Goal: Information Seeking & Learning: Check status

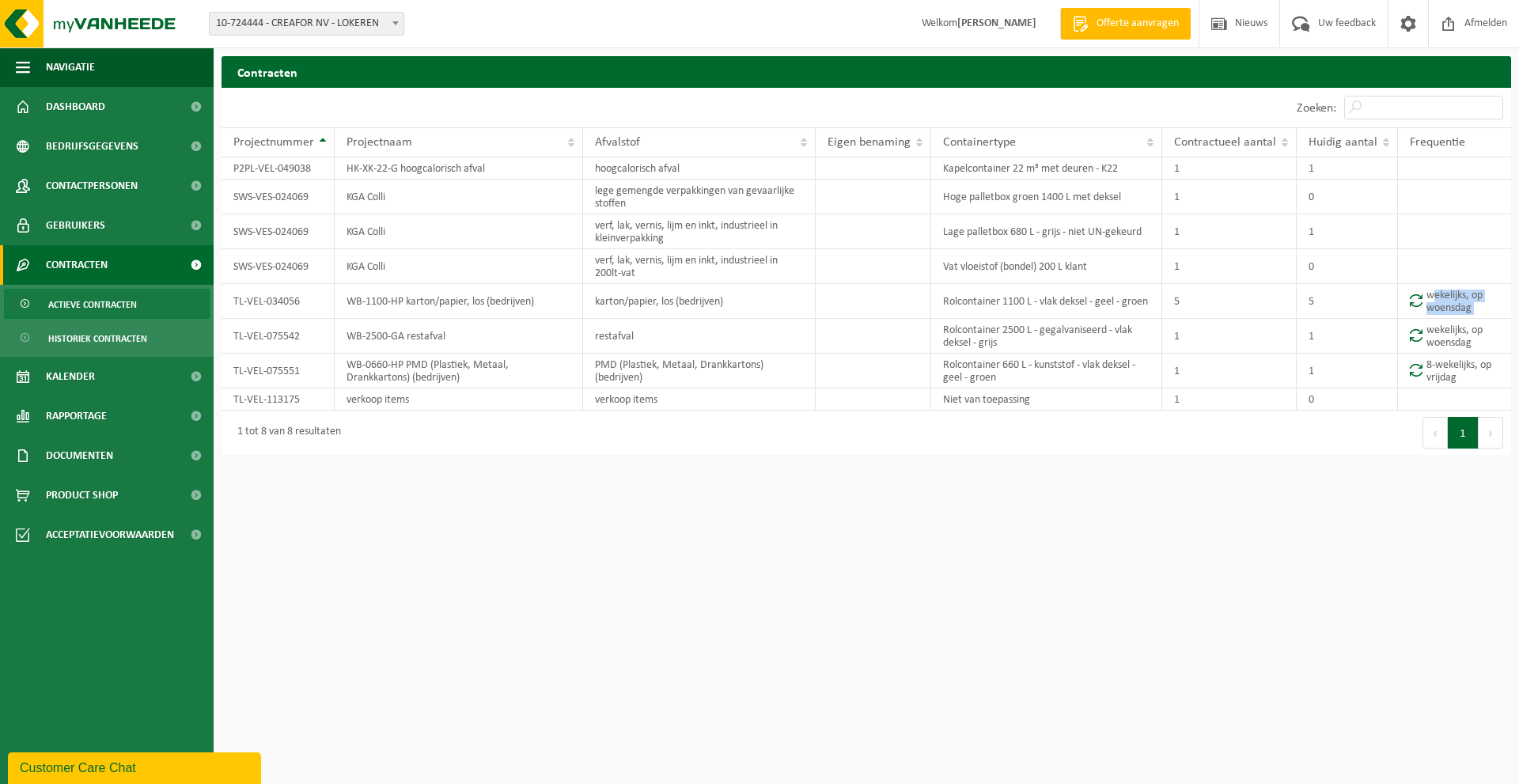
click at [298, 709] on html "Vestiging: 10-724444 - CREAFOR NV - LOKEREN 10-724444 - CREAFOR NV - LOKEREN We…" at bounding box center [759, 392] width 1519 height 784
click at [65, 409] on span "Rapportage" at bounding box center [76, 417] width 61 height 40
click at [76, 420] on span "Rapportage" at bounding box center [76, 417] width 61 height 40
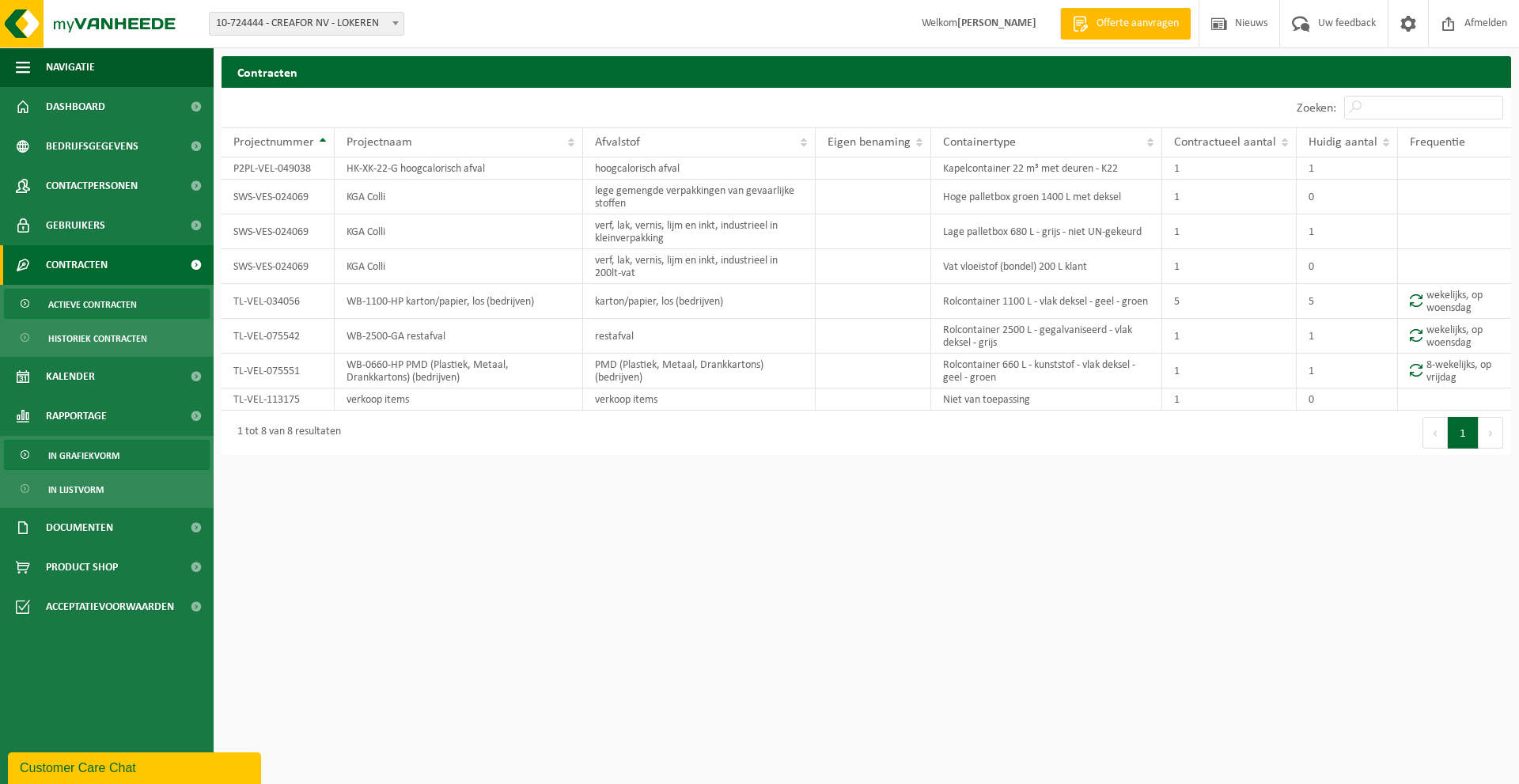
click at [84, 457] on span "In grafiekvorm" at bounding box center [83, 455] width 71 height 30
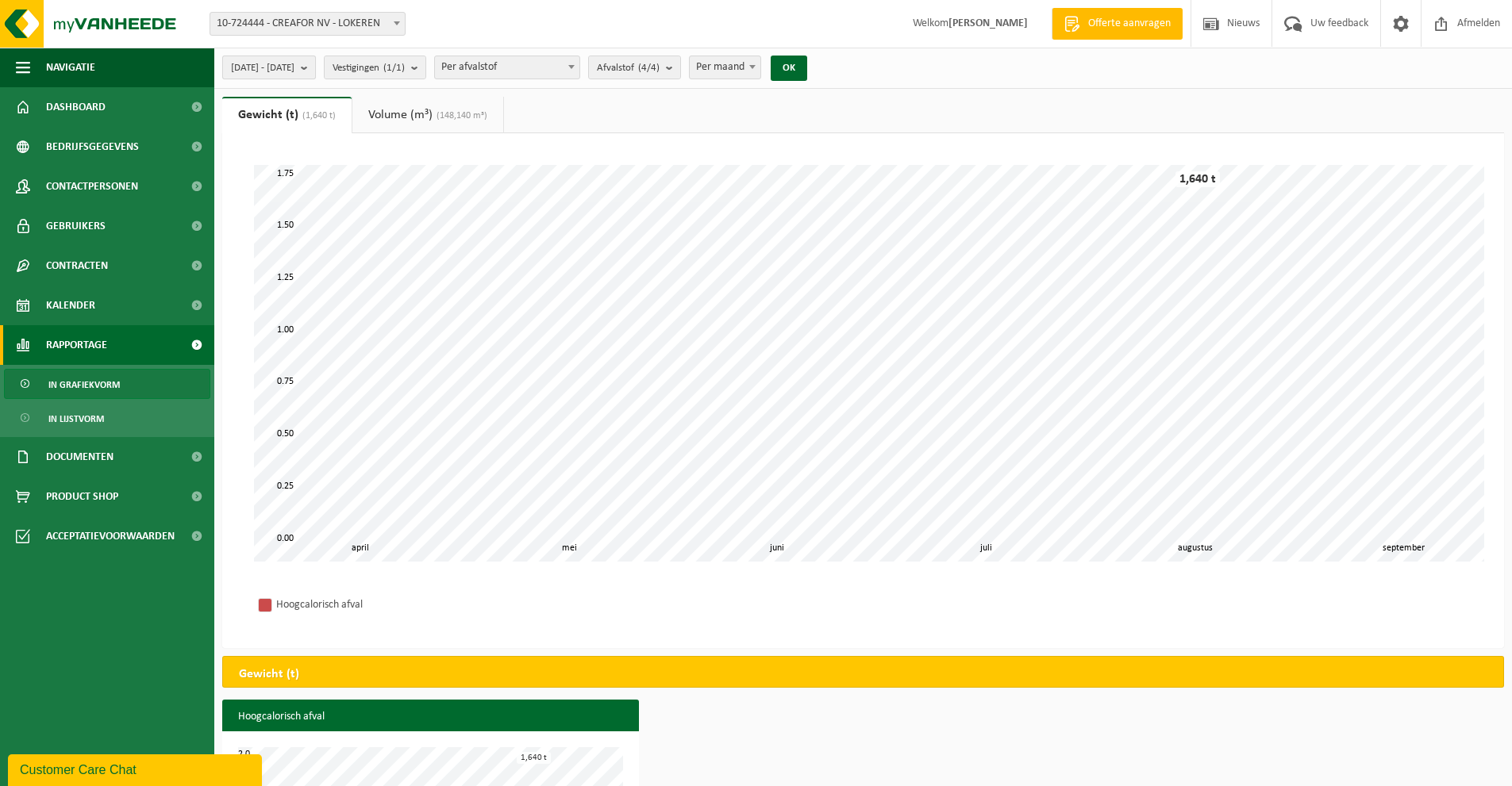
click at [294, 66] on span "[DATE] - [DATE]" at bounding box center [263, 68] width 64 height 24
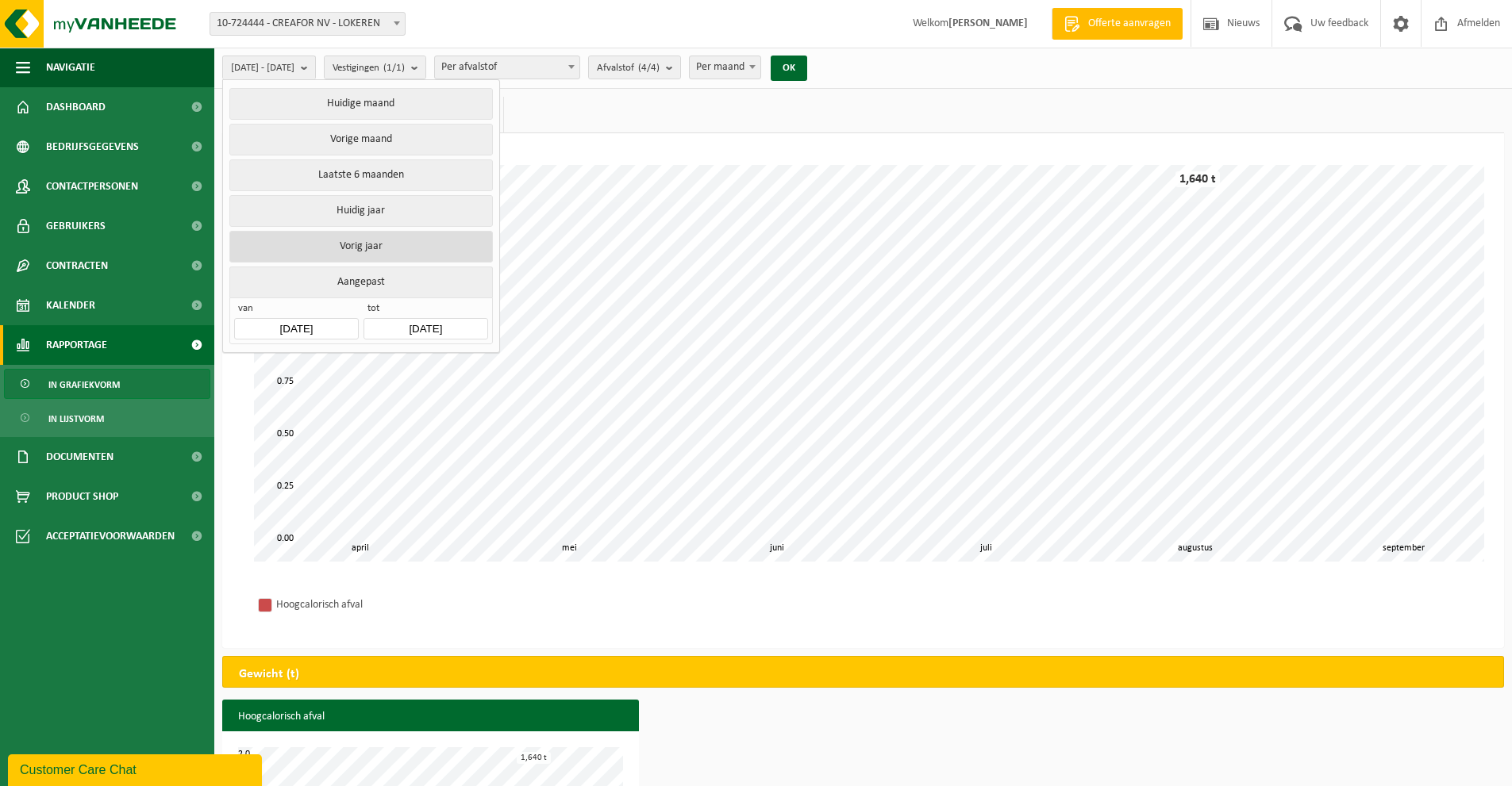
click at [362, 242] on button "Vorig jaar" at bounding box center [361, 247] width 262 height 32
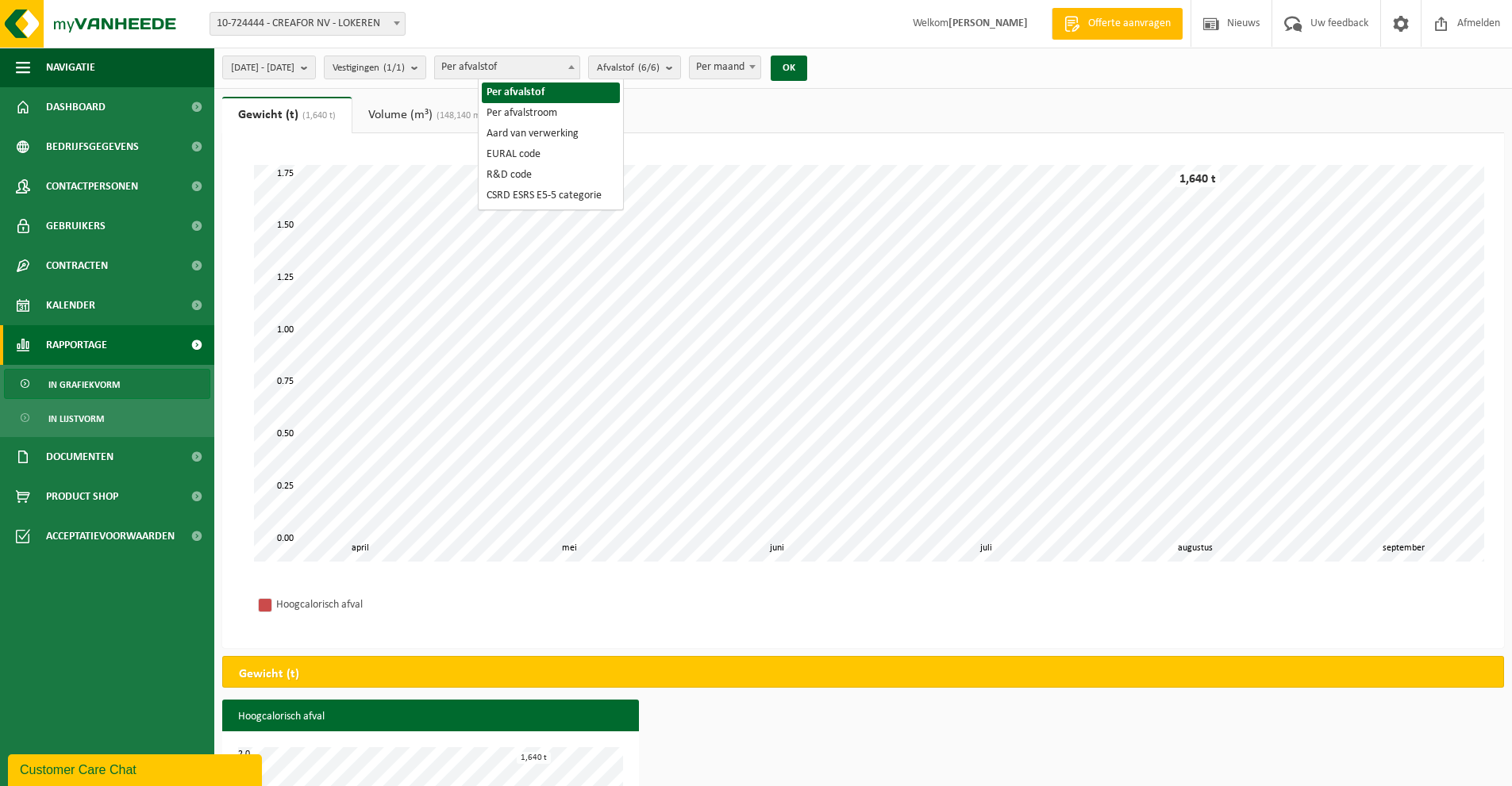
click at [576, 69] on span "Per afvalstof" at bounding box center [507, 67] width 144 height 22
select select "2"
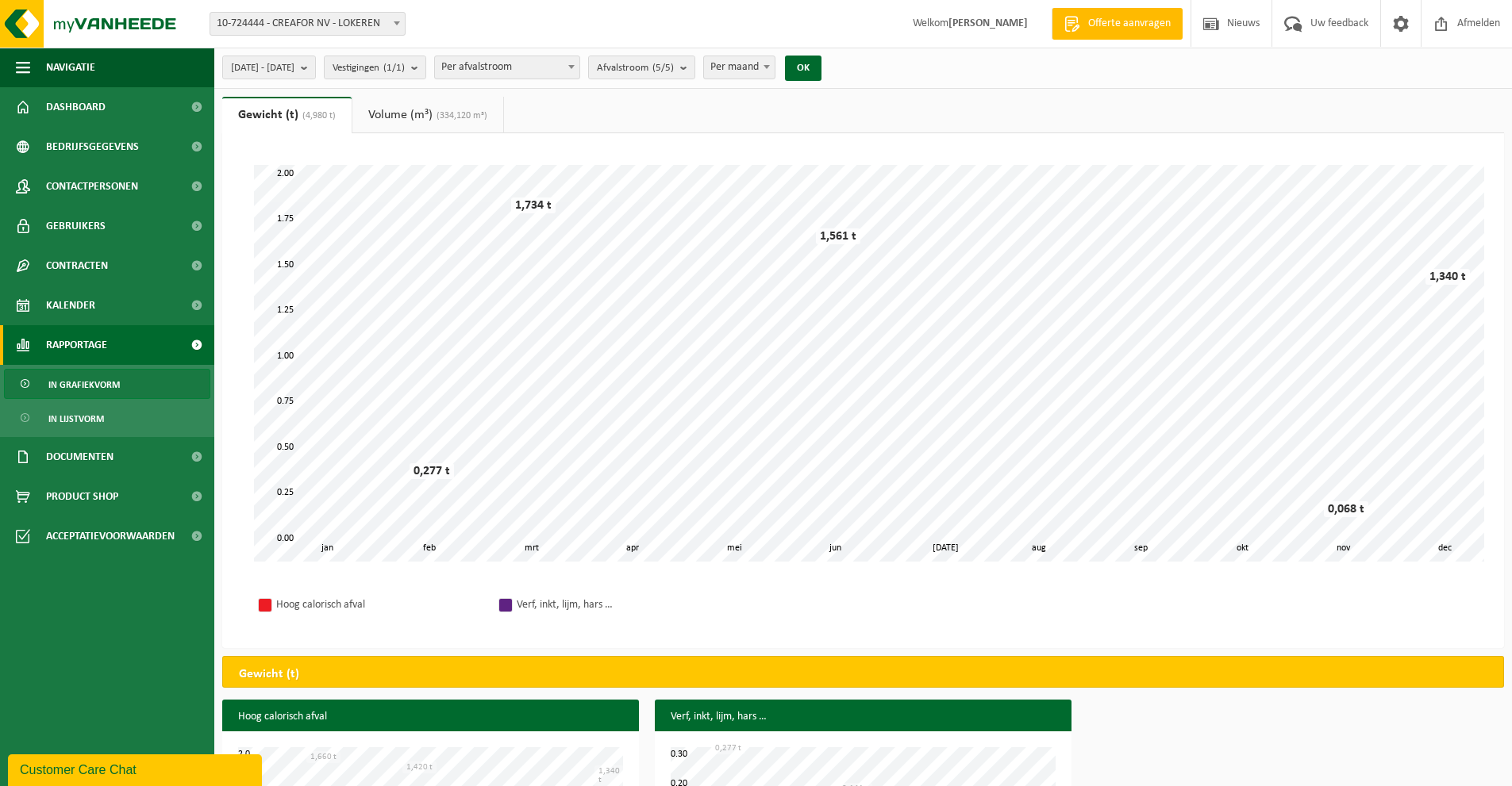
click at [680, 86] on div "2024-01-01 - 2024-12-31 Huidige maand Vorige maand Laatste 6 maanden Huidig jaa…" at bounding box center [862, 68] width 1297 height 41
click at [682, 80] on div "2024-01-01 - 2024-12-31 Huidige maand Vorige maand Laatste 6 maanden Huidig jaa…" at bounding box center [526, 68] width 625 height 35
click at [674, 74] on span "Afvalstroom (5/5)" at bounding box center [634, 68] width 77 height 24
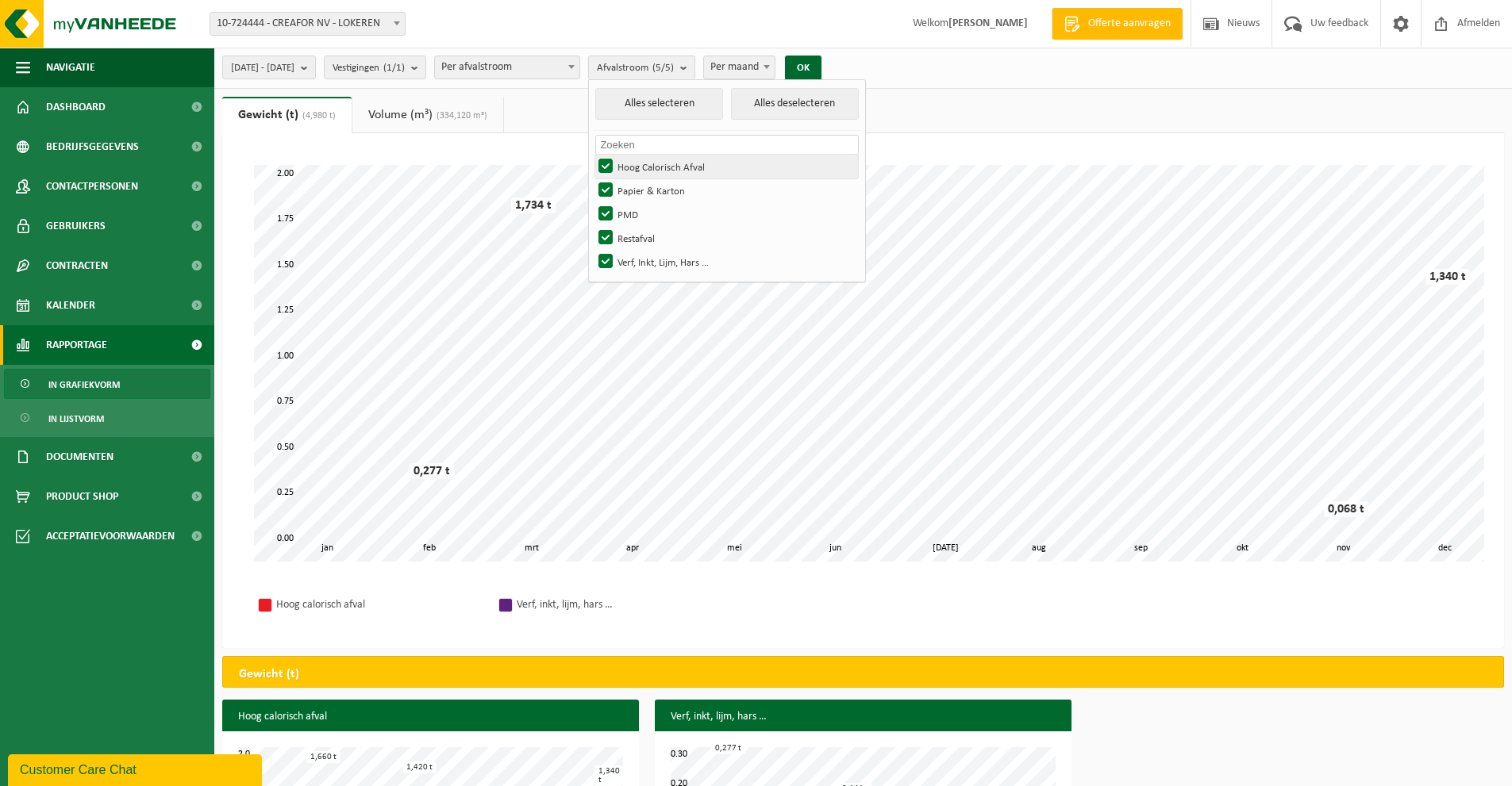
click at [643, 162] on label "Hoog Calorisch Afval" at bounding box center [727, 167] width 262 height 24
click at [593, 154] on input "Hoog Calorisch Afval" at bounding box center [592, 154] width 1 height 1
checkbox input "false"
click at [642, 210] on label "PMD" at bounding box center [727, 214] width 262 height 24
click at [593, 202] on input "PMD" at bounding box center [592, 202] width 1 height 1
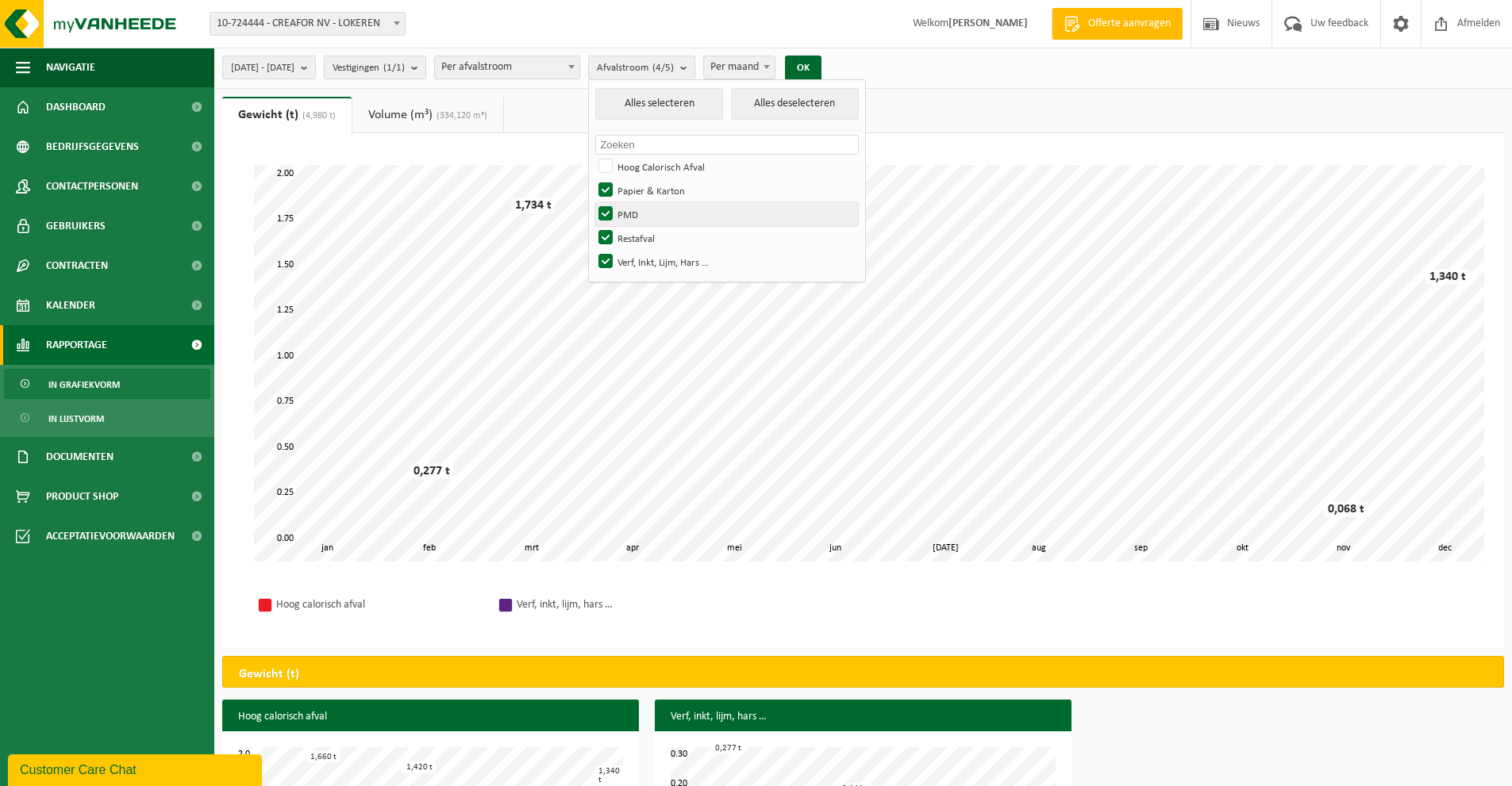
checkbox input "false"
click at [646, 233] on label "Restafval" at bounding box center [727, 238] width 262 height 24
click at [593, 226] on input "Restafval" at bounding box center [592, 225] width 1 height 1
checkbox input "false"
click at [652, 262] on label "Verf, Inkt, Lijm, Hars …" at bounding box center [727, 262] width 262 height 24
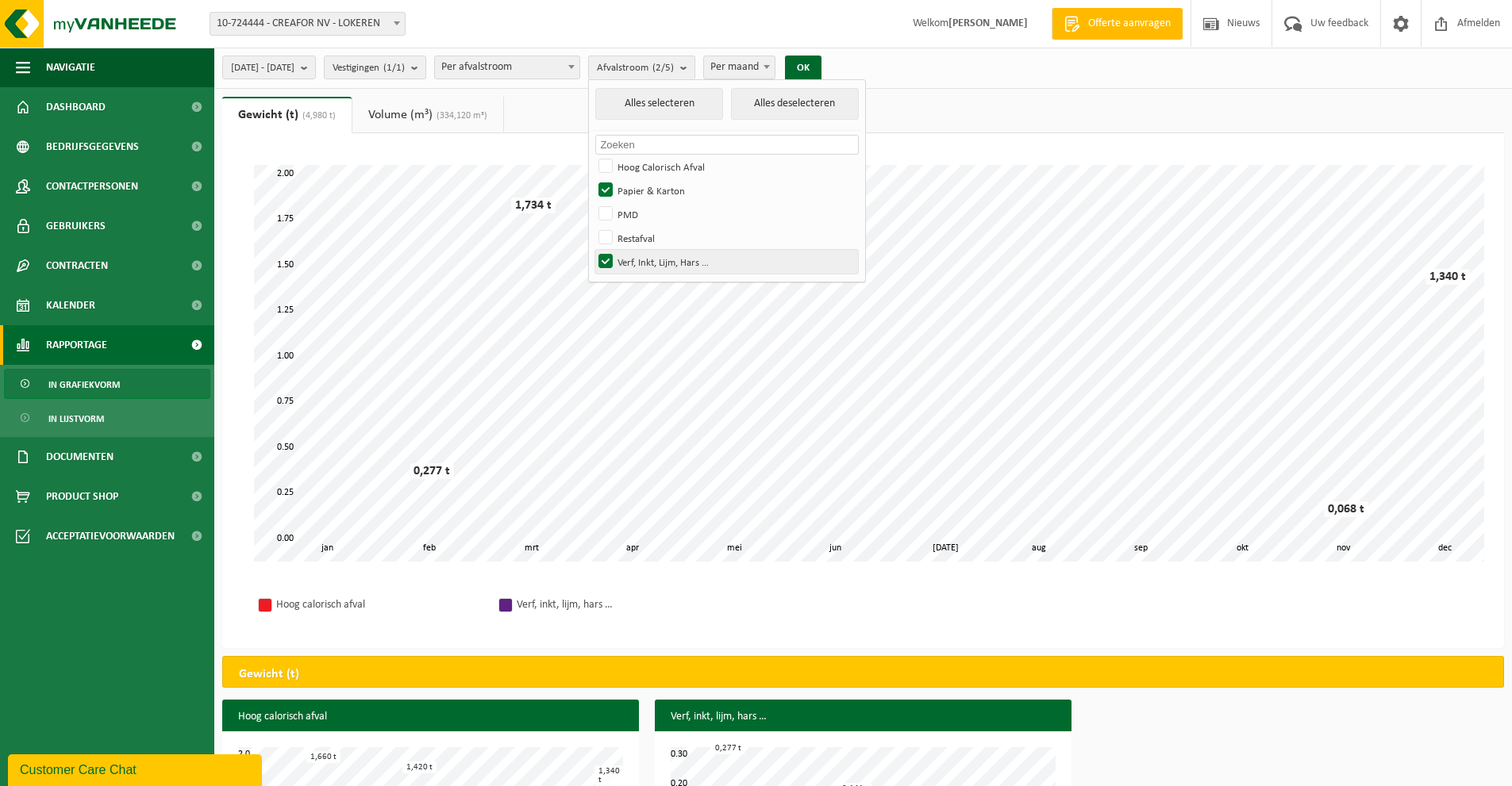
click at [593, 250] on input "Verf, Inkt, Lijm, Hars …" at bounding box center [592, 249] width 1 height 1
checkbox input "false"
click at [822, 74] on button "OK" at bounding box center [803, 67] width 36 height 25
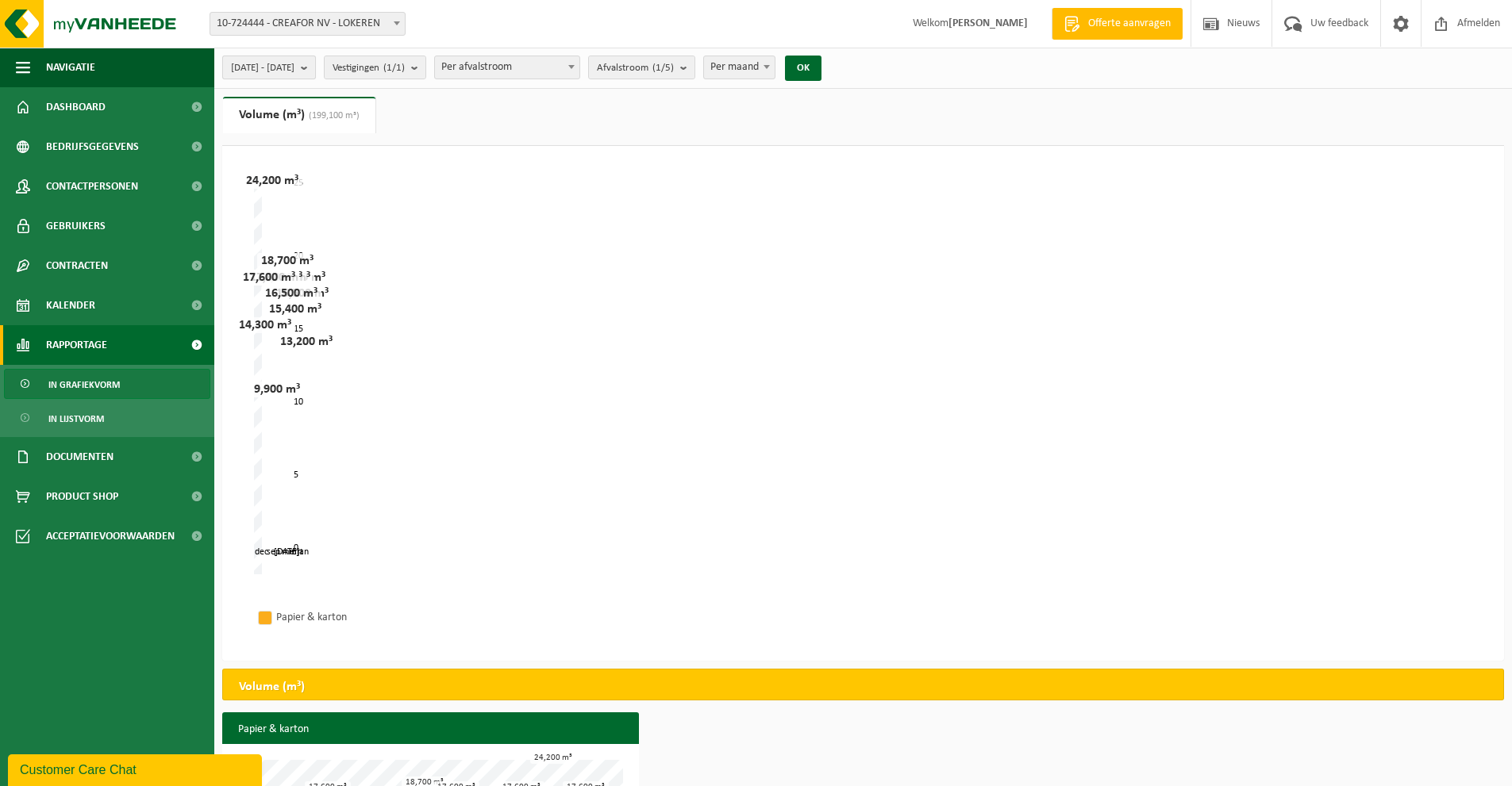
click at [294, 66] on span "2024-01-01 - 2024-12-31" at bounding box center [263, 68] width 64 height 24
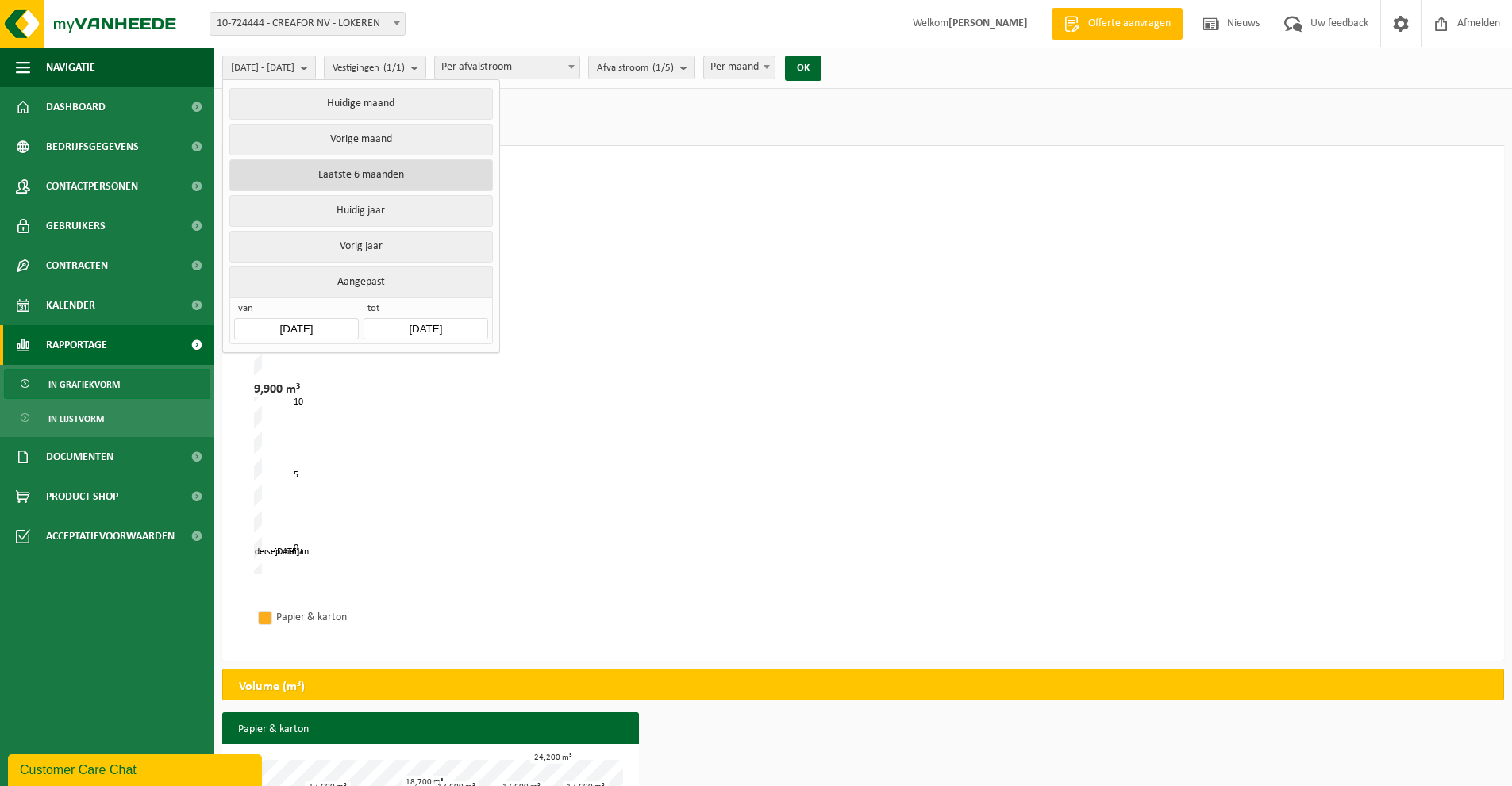
click at [375, 173] on button "Laatste 6 maanden" at bounding box center [361, 175] width 262 height 32
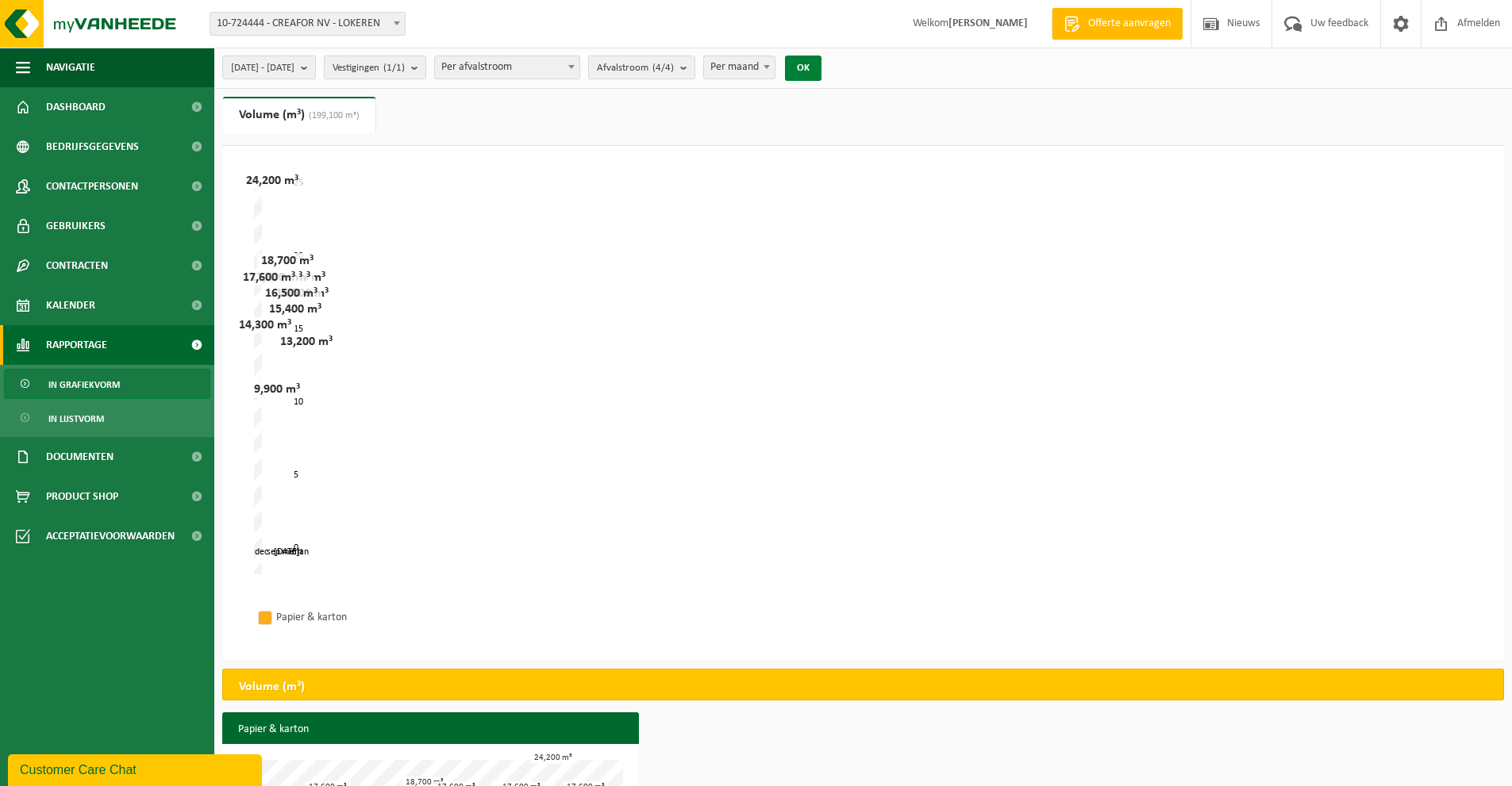
click at [822, 70] on button "OK" at bounding box center [803, 67] width 36 height 25
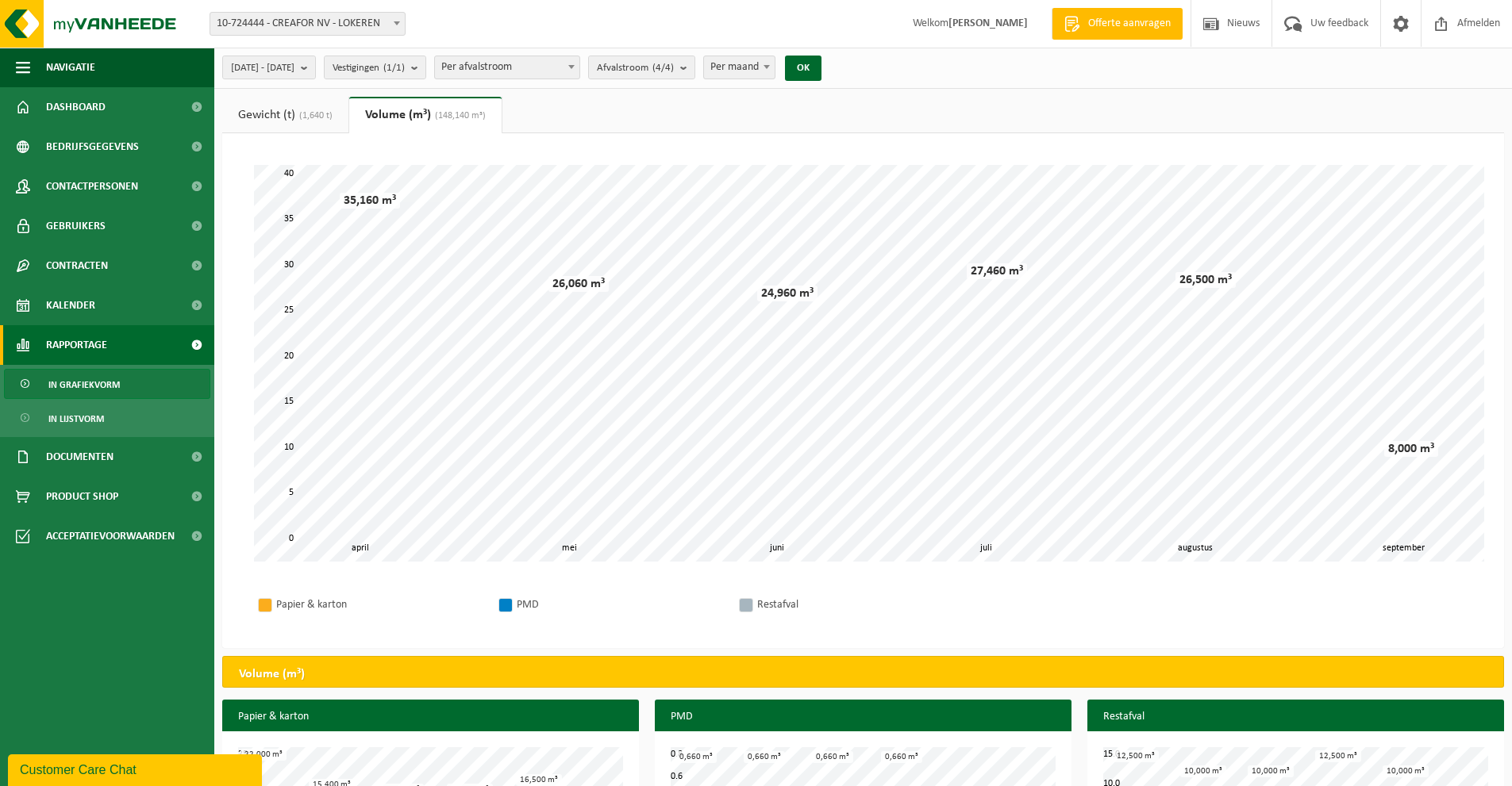
scroll to position [104, 0]
